Goal: Information Seeking & Learning: Find specific fact

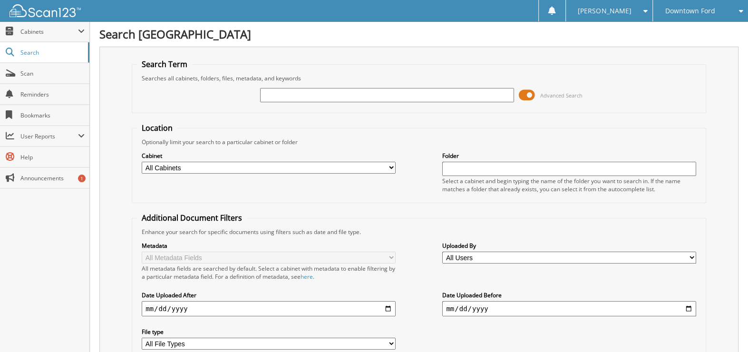
drag, startPoint x: 291, startPoint y: 97, endPoint x: 286, endPoint y: 96, distance: 4.8
click at [290, 97] on input "text" at bounding box center [387, 95] width 254 height 14
type input "33513"
click at [529, 92] on span at bounding box center [527, 95] width 16 height 14
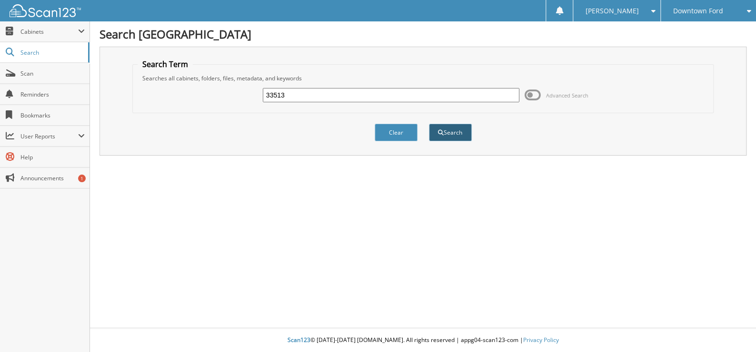
click at [453, 131] on button "Search" at bounding box center [450, 133] width 43 height 18
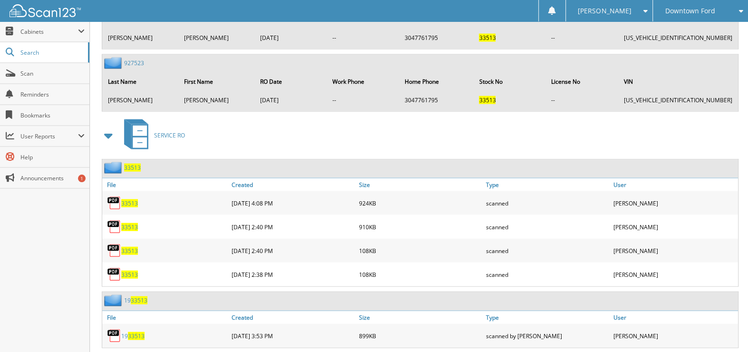
scroll to position [1579, 0]
click at [126, 200] on span "33513" at bounding box center [129, 204] width 17 height 8
click at [113, 220] on img at bounding box center [114, 227] width 14 height 14
click at [114, 220] on img at bounding box center [114, 227] width 14 height 14
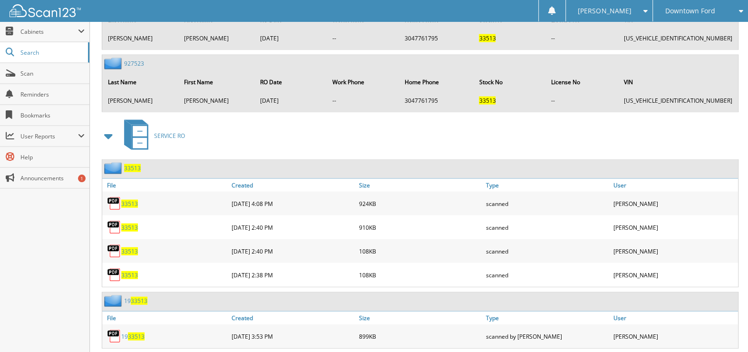
click at [132, 224] on span "33513" at bounding box center [129, 228] width 17 height 8
click at [127, 242] on div "33513" at bounding box center [165, 251] width 127 height 19
click at [125, 247] on span "33513" at bounding box center [129, 251] width 17 height 8
